Goal: Information Seeking & Learning: Find specific page/section

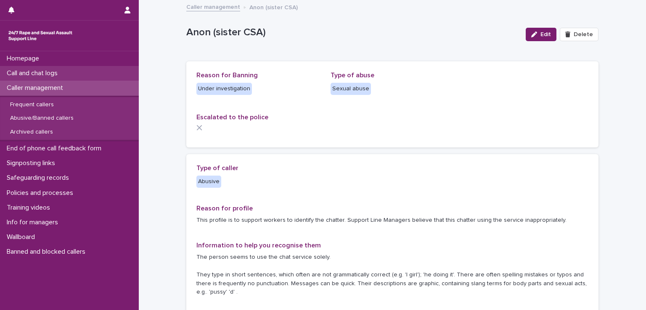
click at [51, 73] on p "Call and chat logs" at bounding box center [33, 73] width 61 height 8
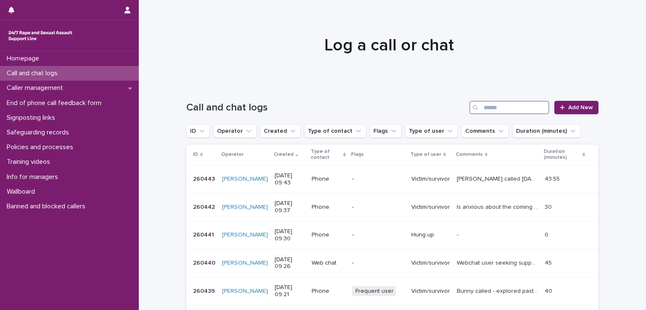
click at [481, 113] on input "Search" at bounding box center [509, 107] width 80 height 13
type input "***"
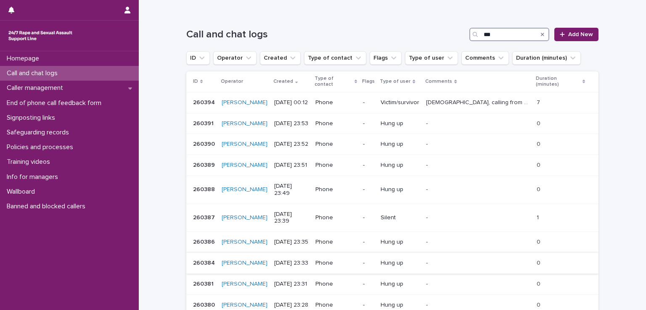
scroll to position [126, 0]
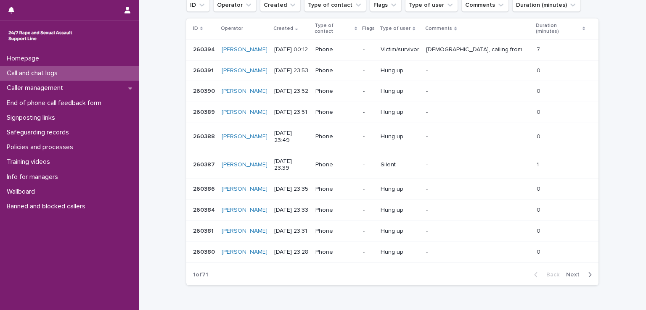
click at [572, 272] on span "Next" at bounding box center [575, 275] width 19 height 6
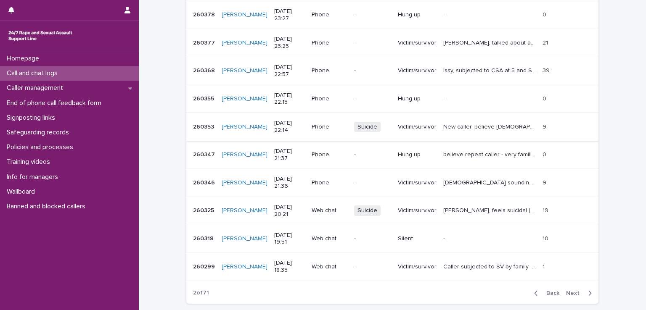
scroll to position [230, 0]
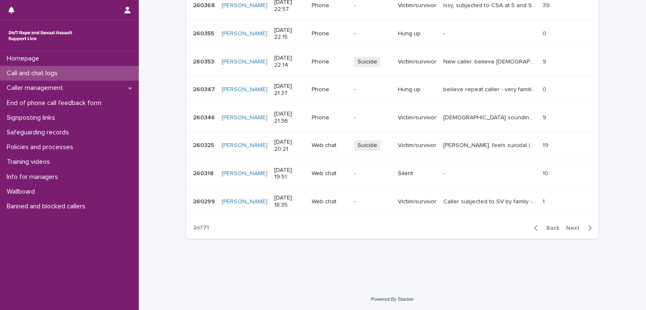
click at [570, 229] on span "Next" at bounding box center [575, 228] width 19 height 6
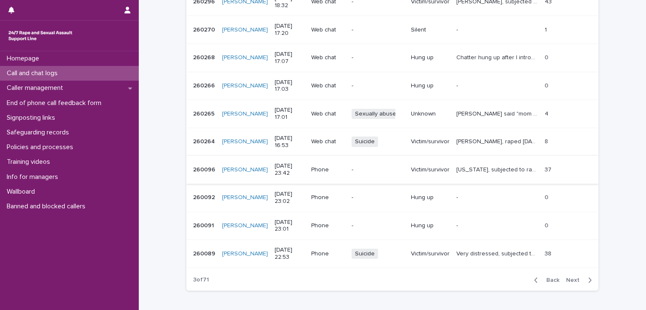
scroll to position [230, 0]
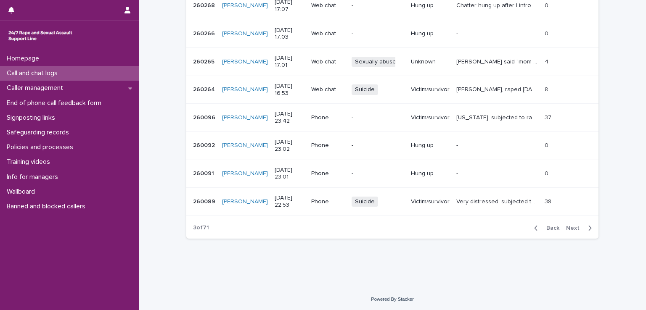
click at [571, 228] on span "Next" at bounding box center [575, 228] width 19 height 6
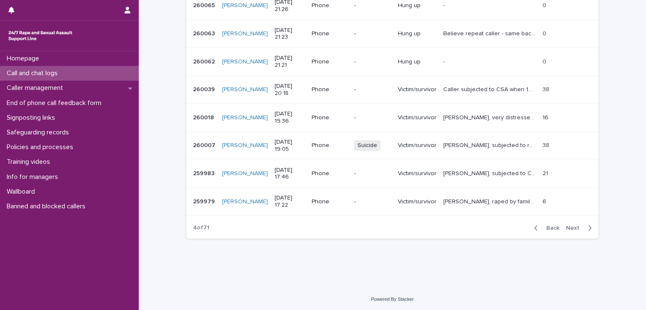
click at [574, 225] on span "Next" at bounding box center [575, 228] width 19 height 6
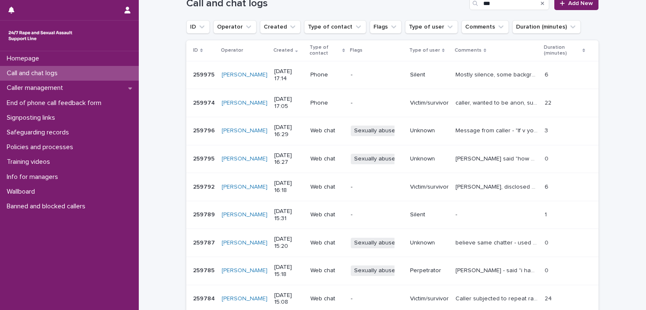
scroll to position [103, 0]
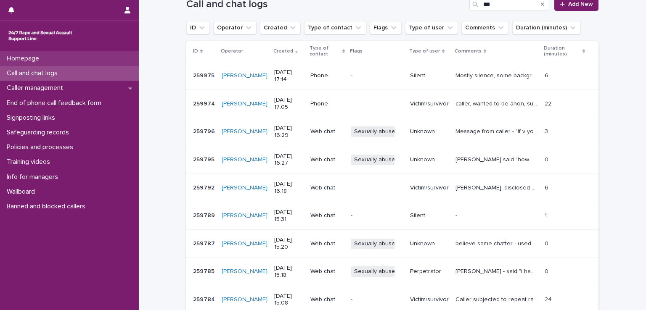
click at [52, 59] on div "Homepage" at bounding box center [69, 58] width 139 height 15
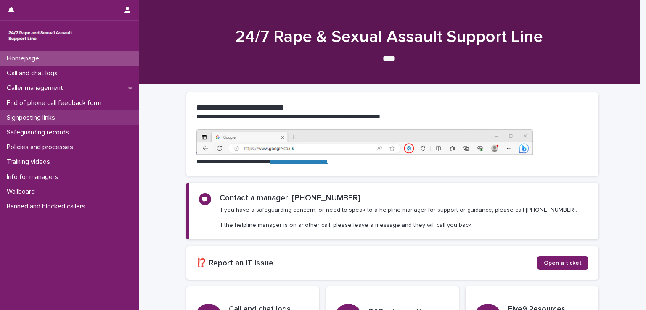
click at [31, 120] on p "Signposting links" at bounding box center [32, 118] width 58 height 8
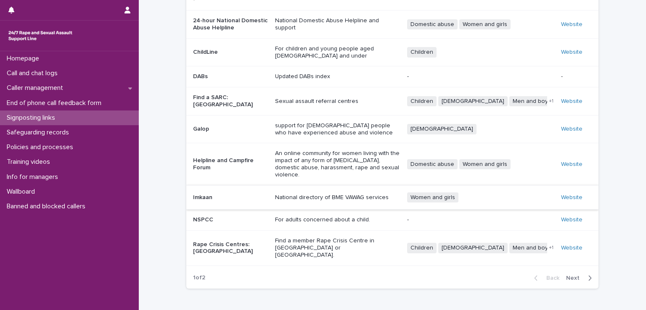
scroll to position [30, 0]
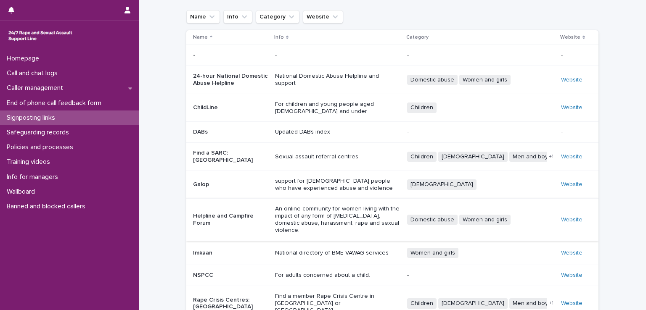
click at [567, 217] on link "Website" at bounding box center [571, 220] width 21 height 6
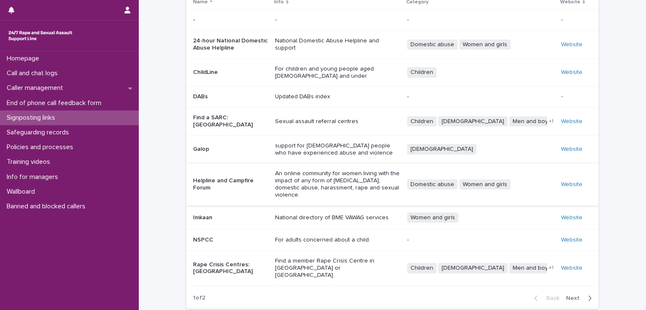
scroll to position [114, 0]
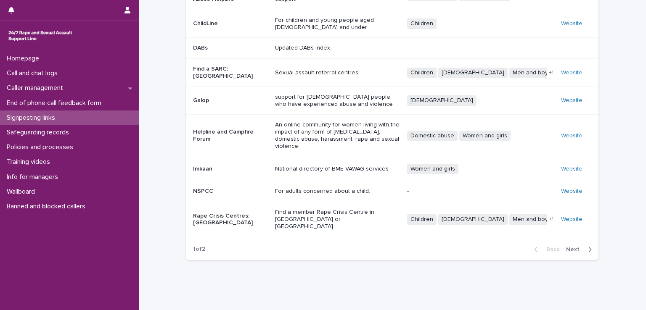
click at [570, 247] on span "Next" at bounding box center [575, 250] width 19 height 6
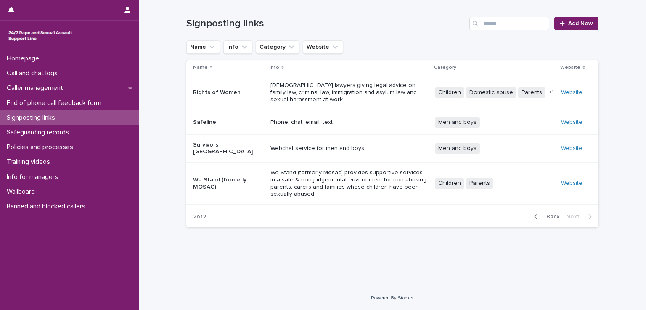
click at [389, 135] on td "Webchat service for men and boys." at bounding box center [349, 149] width 164 height 28
click at [579, 180] on link "Website" at bounding box center [571, 183] width 21 height 6
click at [41, 61] on p "Homepage" at bounding box center [24, 59] width 42 height 8
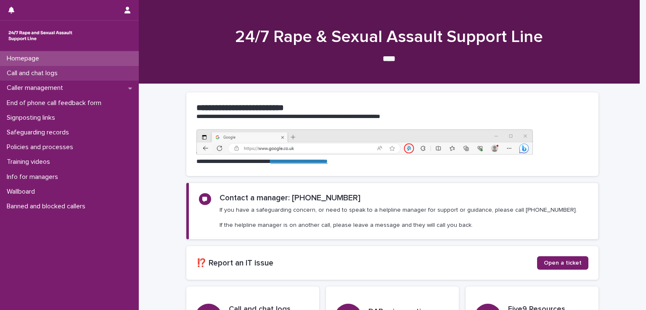
click at [35, 79] on div "Call and chat logs" at bounding box center [69, 73] width 139 height 15
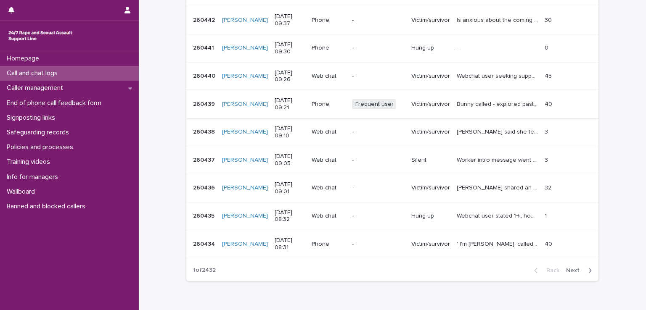
scroll to position [188, 0]
